Goal: Navigation & Orientation: Find specific page/section

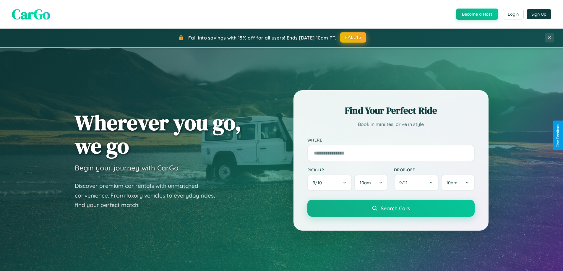
click at [353, 38] on button "FALL15" at bounding box center [353, 37] width 26 height 11
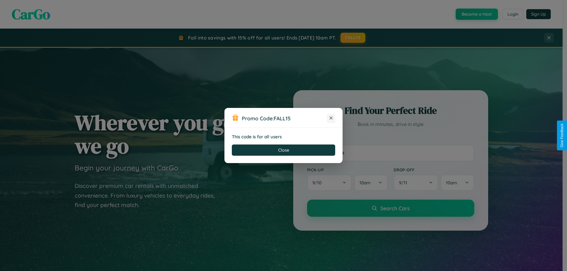
click at [331, 118] on icon at bounding box center [331, 118] width 6 height 6
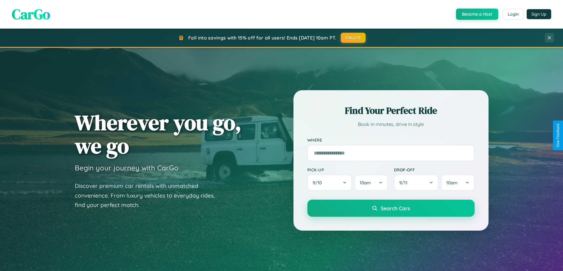
scroll to position [255, 0]
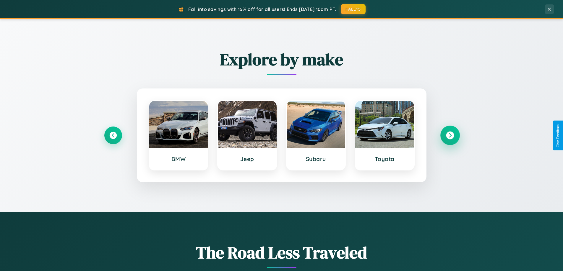
click at [450, 136] on icon at bounding box center [450, 136] width 8 height 8
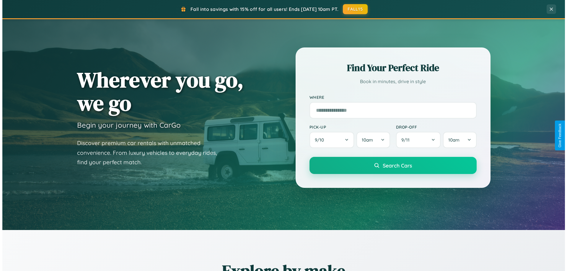
scroll to position [0, 0]
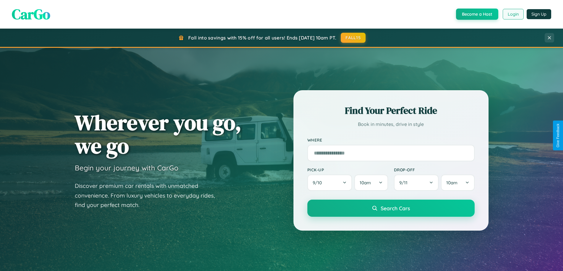
click at [512, 14] on button "Login" at bounding box center [512, 14] width 21 height 11
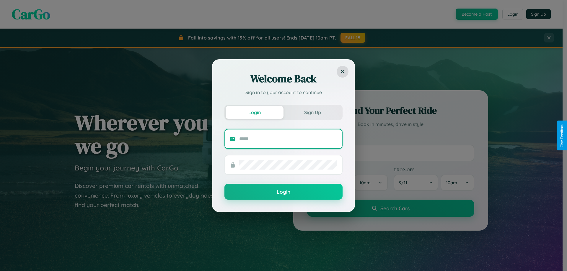
click at [288, 139] on input "text" at bounding box center [288, 138] width 98 height 9
type input "**********"
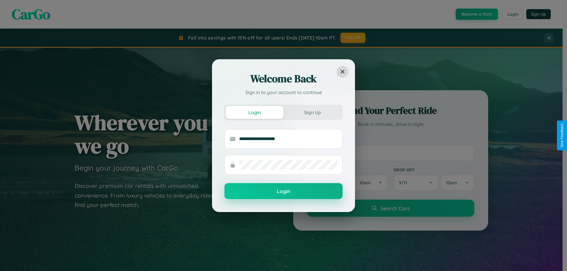
click at [284, 192] on button "Login" at bounding box center [283, 191] width 118 height 16
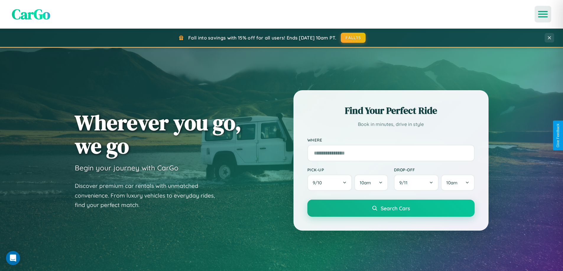
click at [543, 14] on icon "Open menu" at bounding box center [542, 14] width 9 height 5
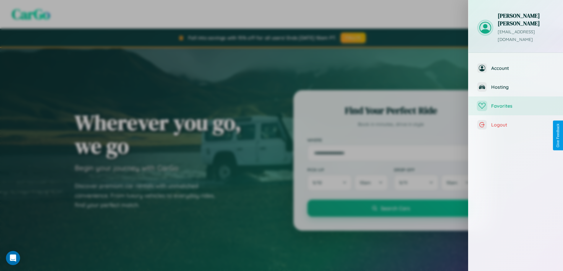
click at [515, 103] on span "Favorites" at bounding box center [522, 106] width 63 height 6
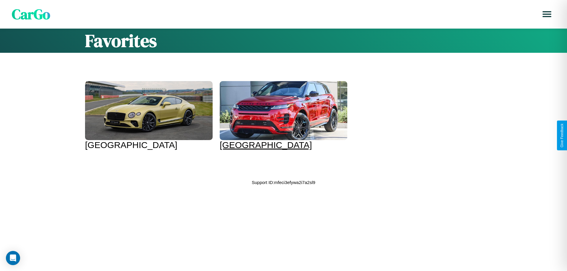
click at [278, 116] on div at bounding box center [284, 110] width 128 height 59
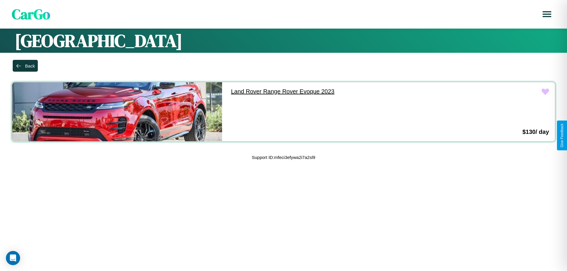
click at [327, 92] on link "Land Rover Range Rover Evoque 2023" at bounding box center [330, 91] width 210 height 19
